Goal: Task Accomplishment & Management: Use online tool/utility

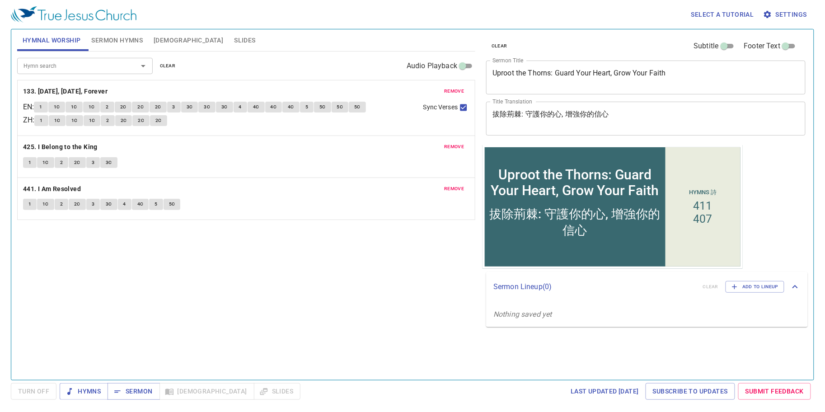
click at [126, 39] on span "Sermon Hymns" at bounding box center [117, 40] width 52 height 11
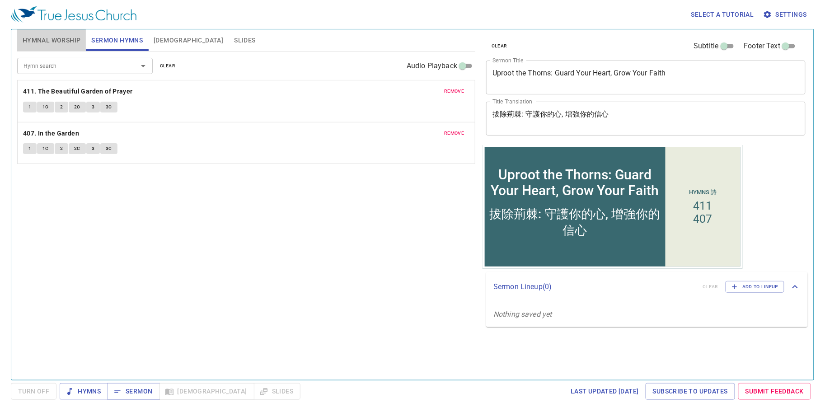
click at [70, 38] on span "Hymnal Worship" at bounding box center [52, 40] width 58 height 11
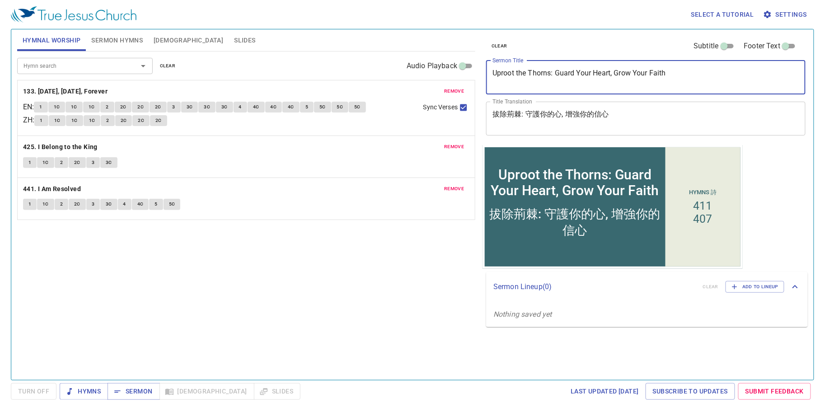
click at [709, 81] on textarea "Uproot the Thorns: Guard Your Heart, Grow Your Faith" at bounding box center [646, 77] width 307 height 17
drag, startPoint x: 709, startPoint y: 81, endPoint x: 418, endPoint y: 70, distance: 292.1
click at [418, 70] on div "Hymnal Worship Sermon Hymns Bible Slides Hymn search Hymn search clear Audio Pl…" at bounding box center [413, 201] width 798 height 351
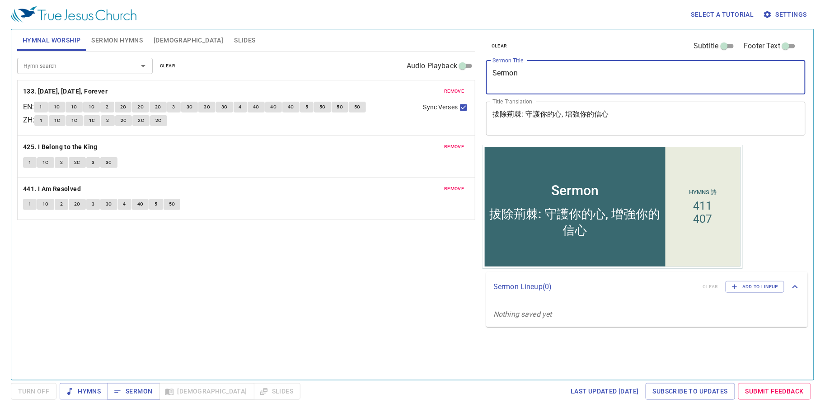
type textarea "Sermon"
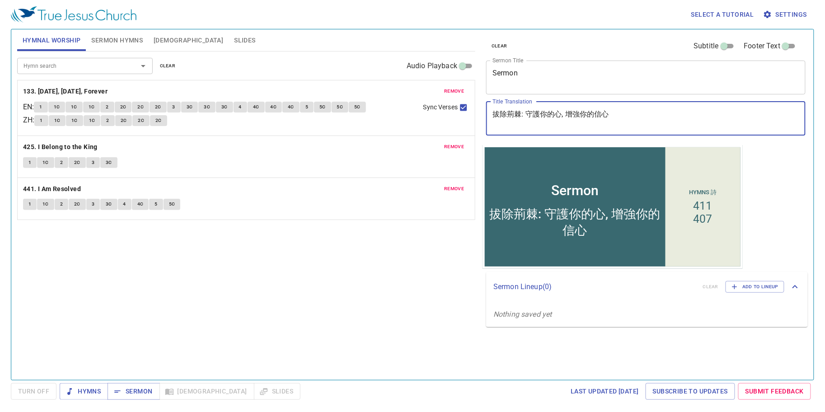
drag, startPoint x: 629, startPoint y: 115, endPoint x: 458, endPoint y: 102, distance: 171.3
click at [458, 102] on div "Hymnal Worship Sermon Hymns Bible Slides Hymn search Hymn search clear Audio Pl…" at bounding box center [413, 201] width 798 height 351
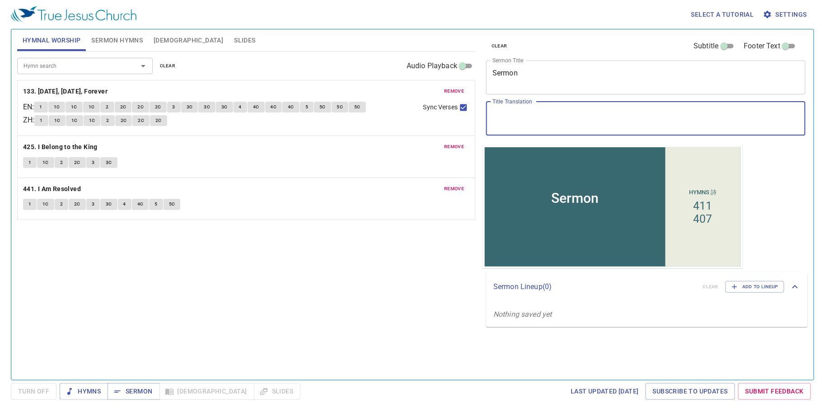
click at [579, 121] on textarea "Title Translation" at bounding box center [646, 118] width 307 height 17
paste textarea "講道"
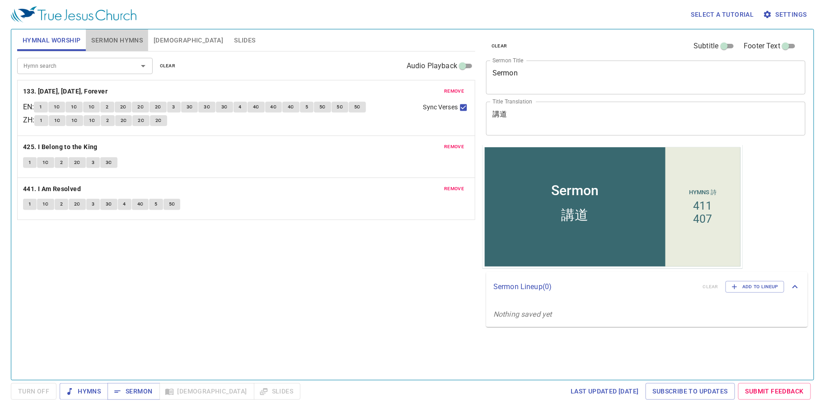
click at [120, 37] on span "Sermon Hymns" at bounding box center [117, 40] width 52 height 11
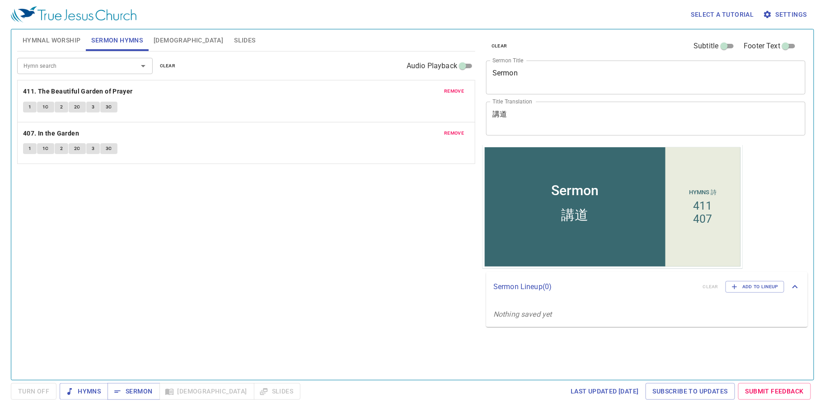
click at [554, 78] on textarea "Sermon" at bounding box center [646, 77] width 307 height 17
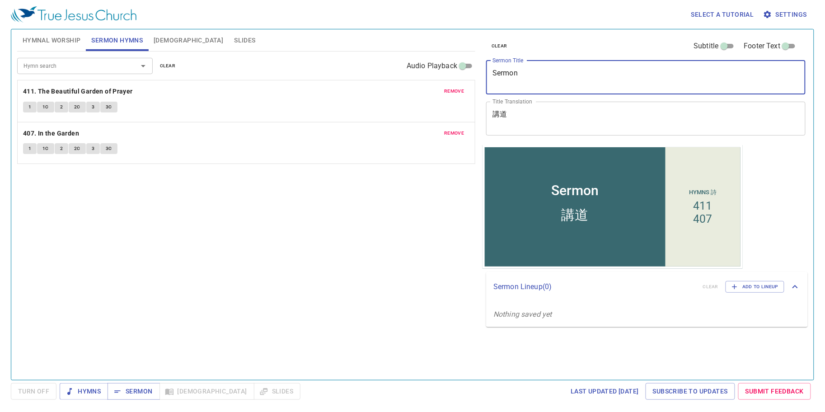
drag, startPoint x: 553, startPoint y: 76, endPoint x: 246, endPoint y: 56, distance: 307.5
click at [246, 56] on div "Hymnal Worship Sermon Hymns Bible Slides Hymn search Hymn search clear Audio Pl…" at bounding box center [413, 201] width 798 height 351
click at [527, 124] on textarea "講道" at bounding box center [646, 118] width 307 height 17
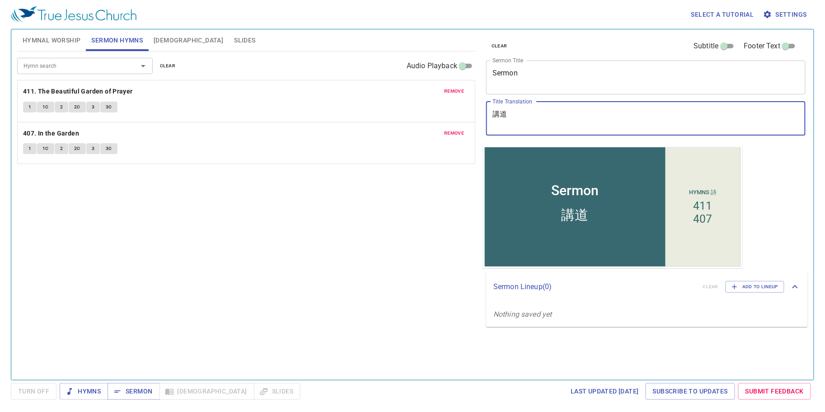
type textarea "講"
click at [729, 109] on div "x Title Translation" at bounding box center [645, 119] width 319 height 34
type textarea "一皮袋水 一ㄑ"
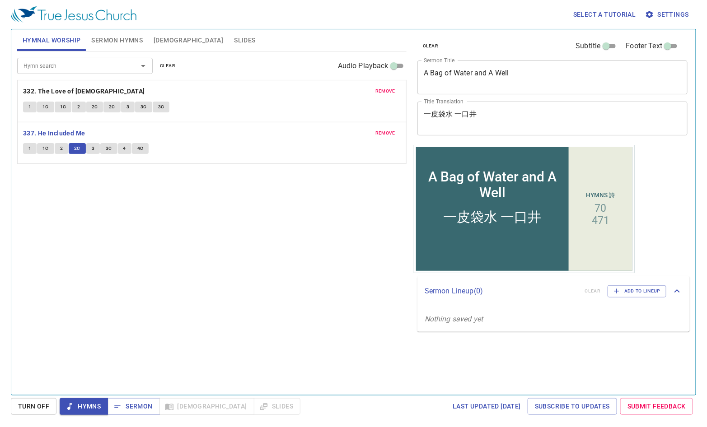
click at [121, 148] on button "4" at bounding box center [125, 148] width 14 height 11
click at [127, 150] on button "4" at bounding box center [125, 148] width 14 height 11
click at [125, 149] on button "4" at bounding box center [125, 148] width 14 height 11
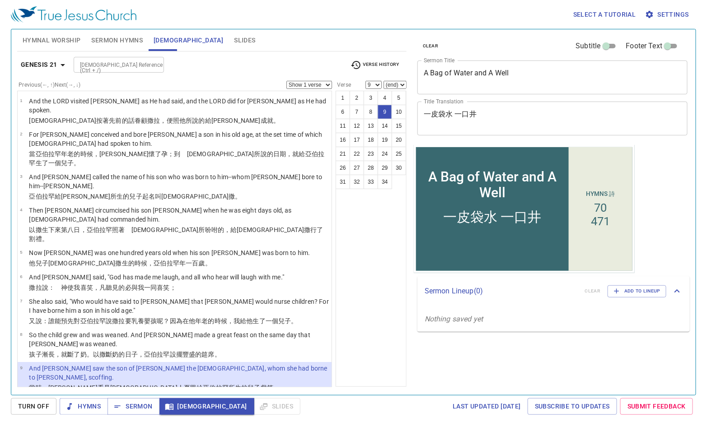
click at [102, 398] on p "Therefore she said to Abraham, "Cast out this bondwoman and her son; for the so…" at bounding box center [179, 407] width 300 height 18
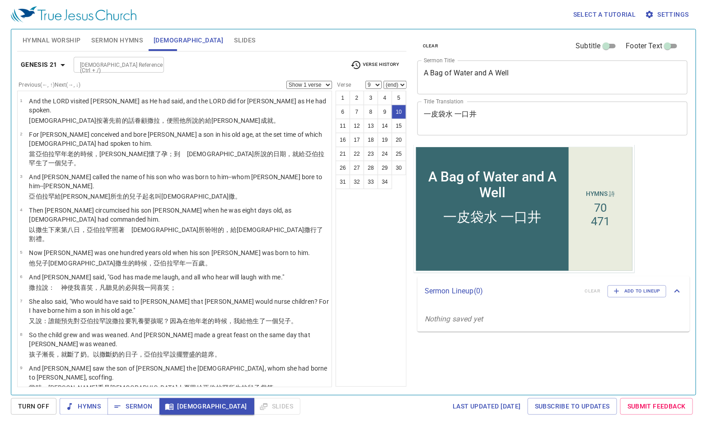
select select "10"
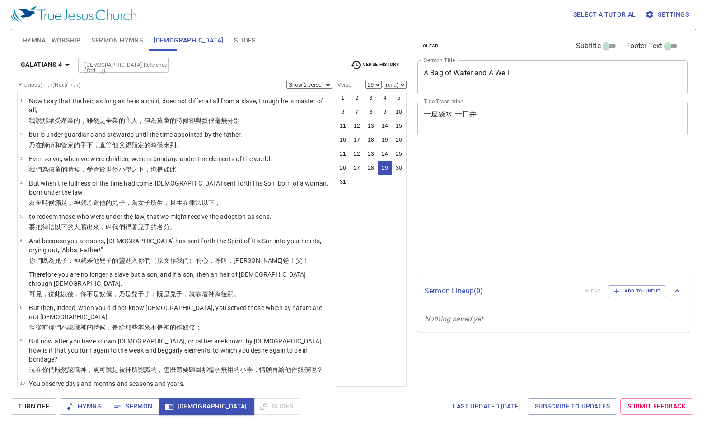
select select "29"
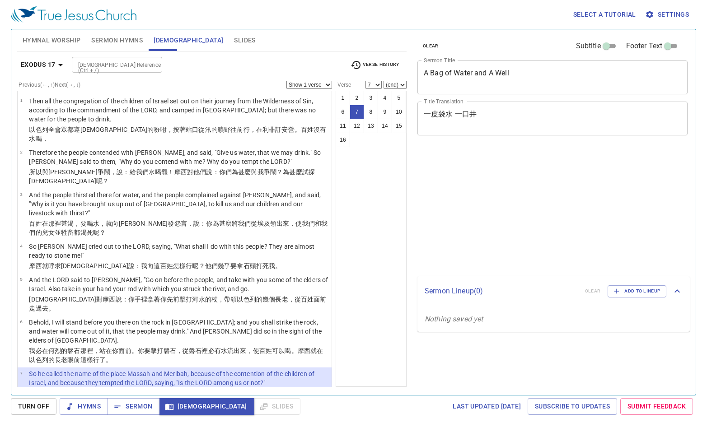
select select "7"
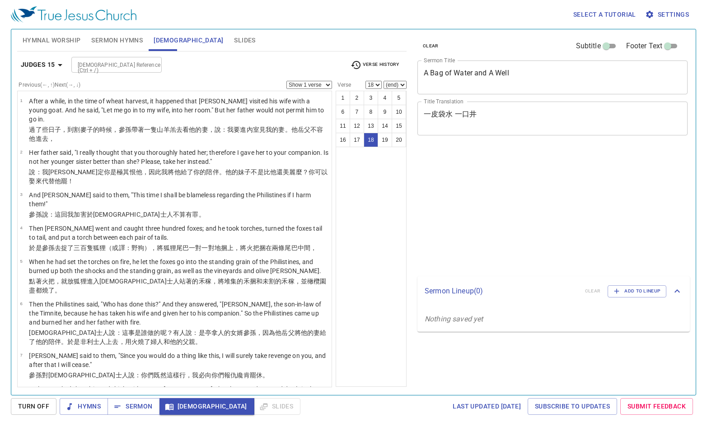
select select "18"
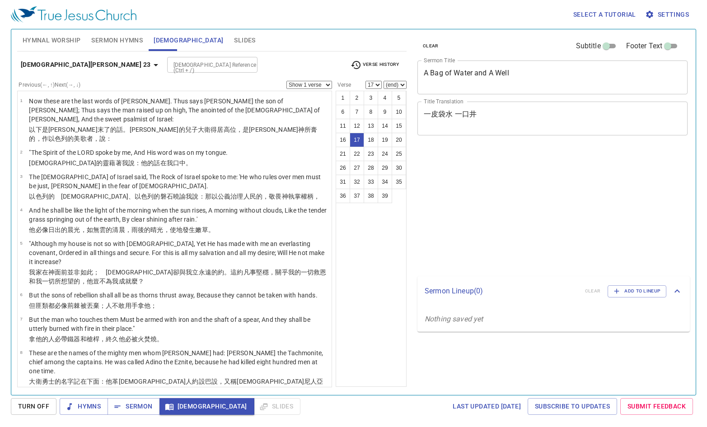
select select "17"
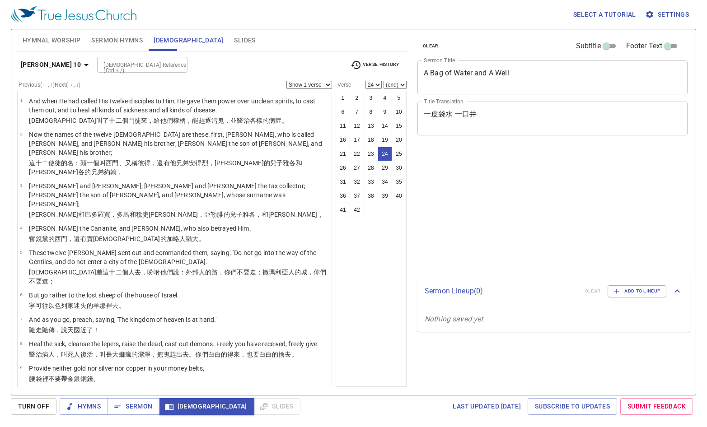
select select "24"
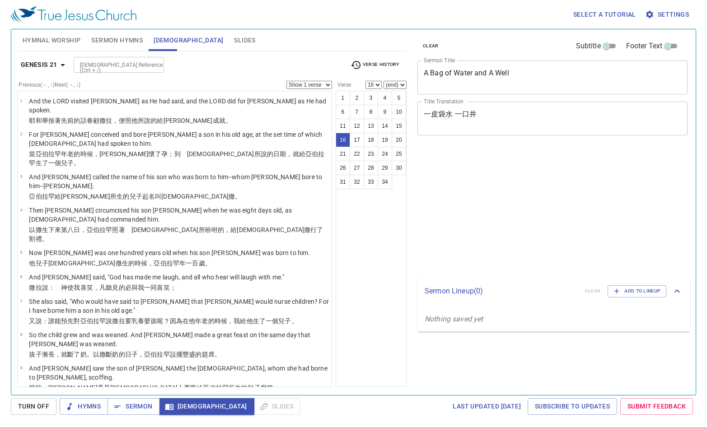
select select "16"
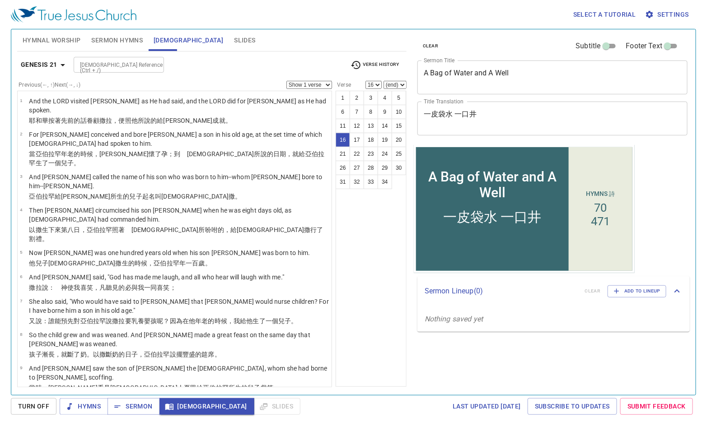
scroll to position [430, 0]
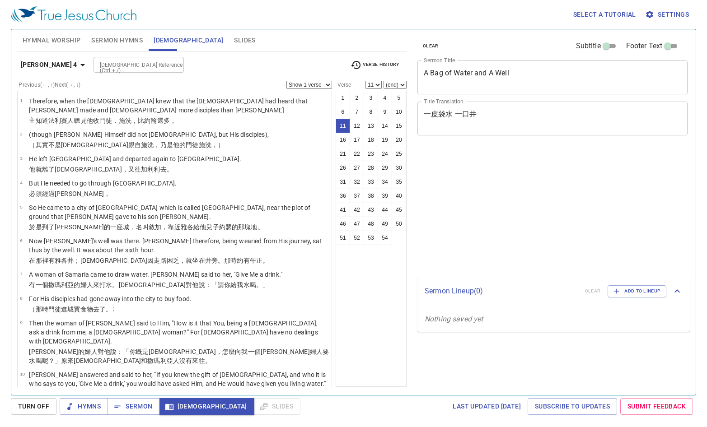
select select "11"
